Goal: Find specific page/section: Find specific page/section

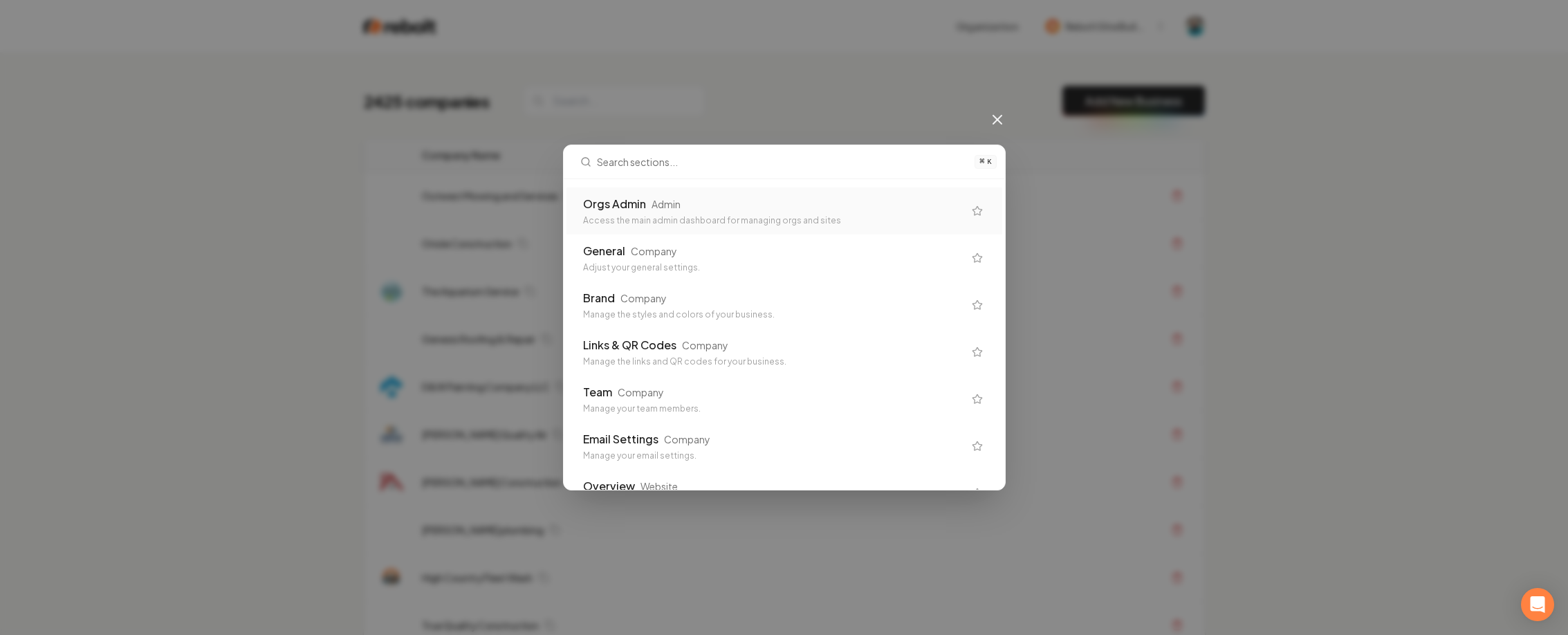
click at [640, 205] on div "Orgs Admin" at bounding box center [614, 204] width 63 height 16
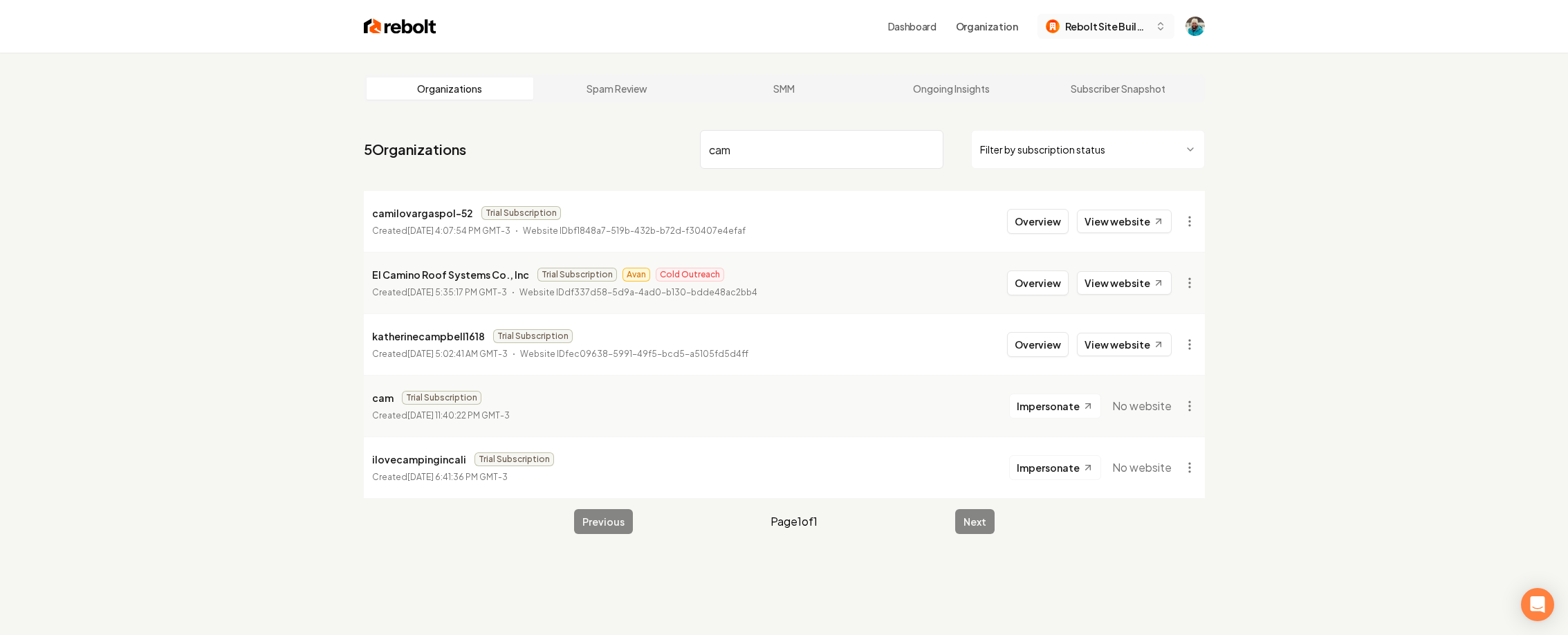
type input "cam"
